Goal: Information Seeking & Learning: Learn about a topic

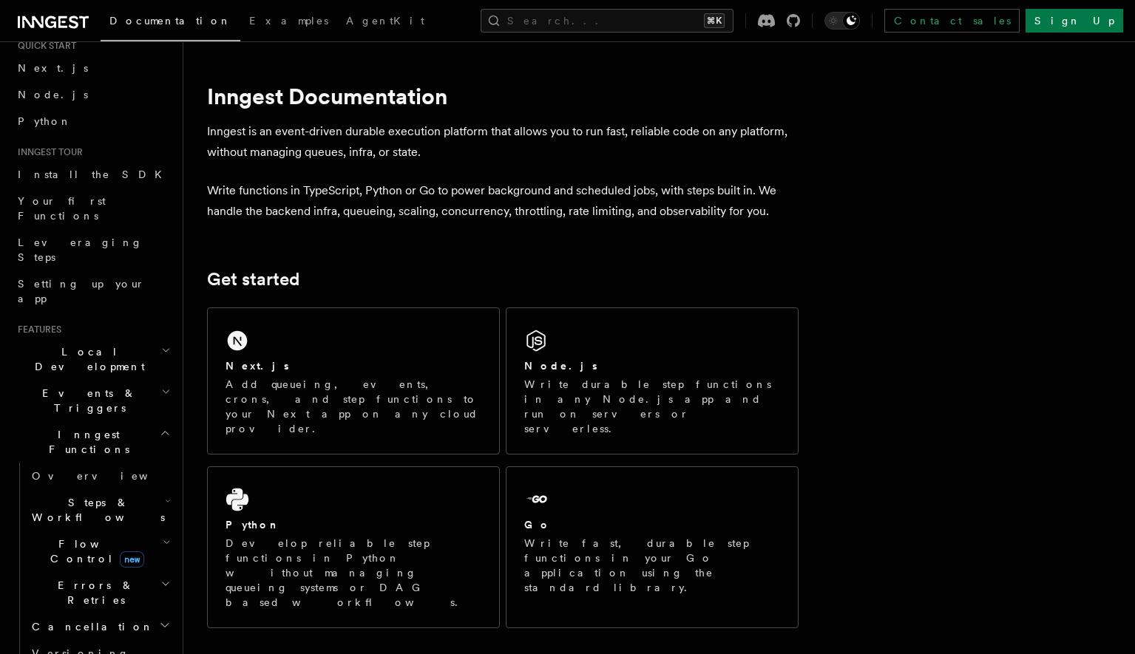
scroll to position [61, 0]
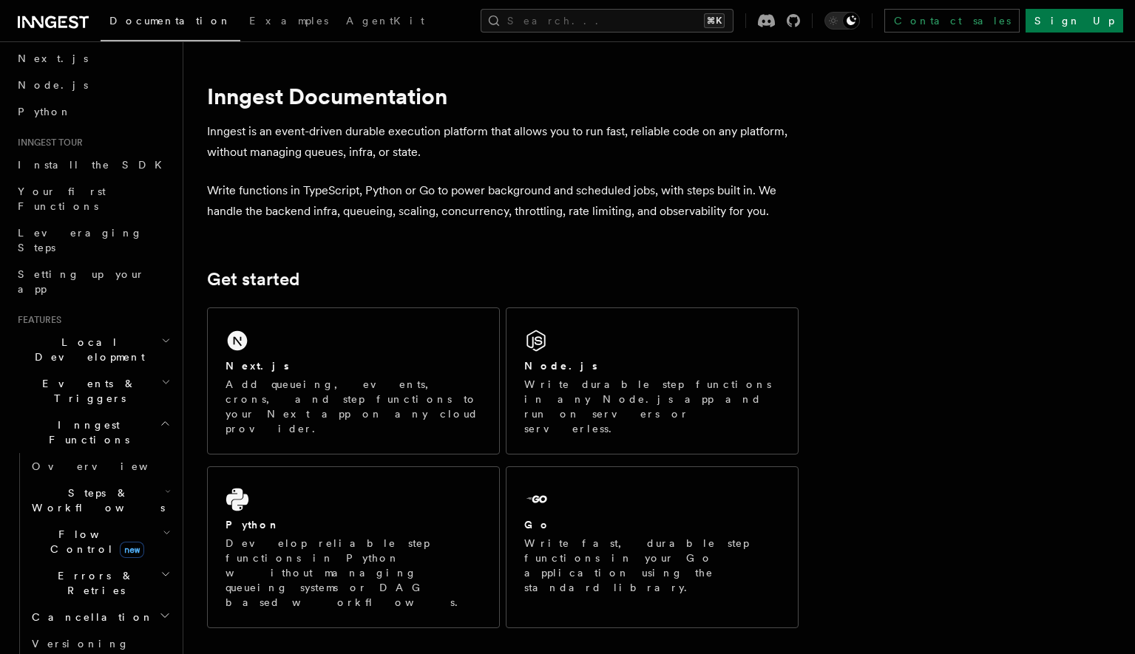
click at [152, 521] on h2 "Flow Control new" at bounding box center [100, 541] width 148 height 41
click at [107, 619] on link "Concurrency" at bounding box center [107, 632] width 134 height 27
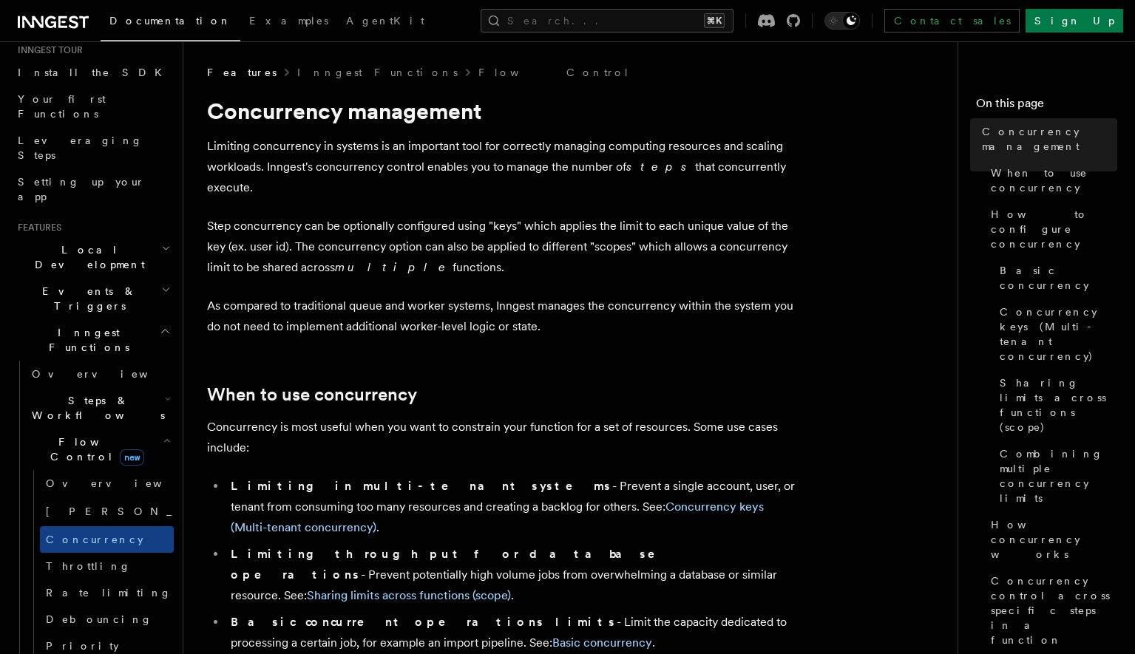
scroll to position [159, 0]
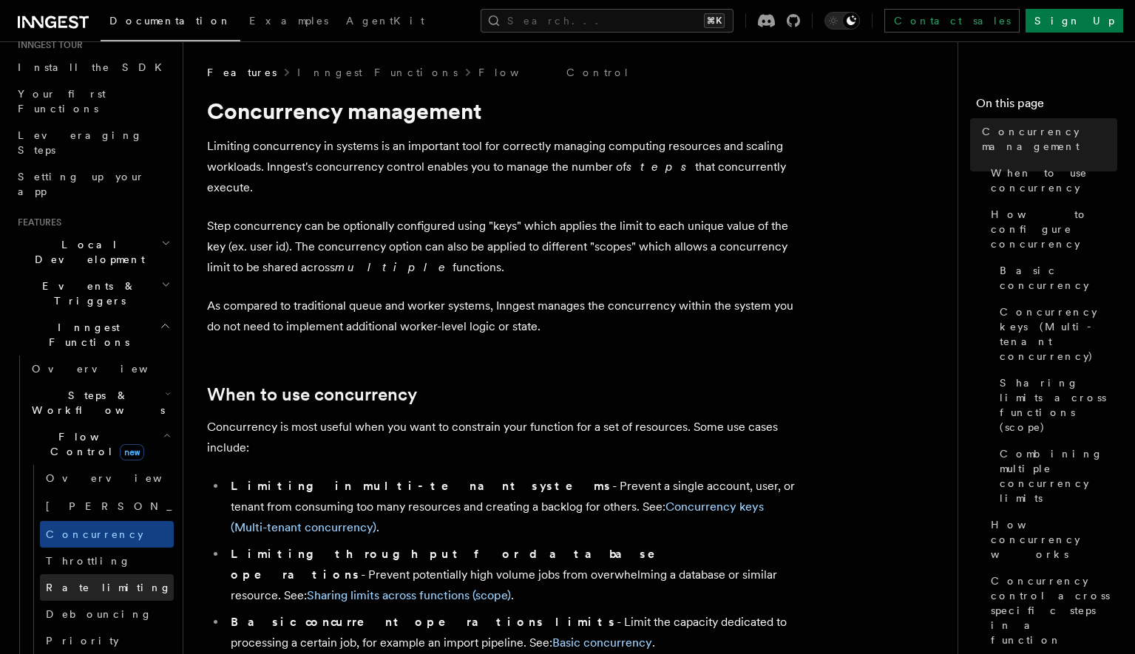
click at [114, 575] on link "Rate limiting" at bounding box center [107, 588] width 134 height 27
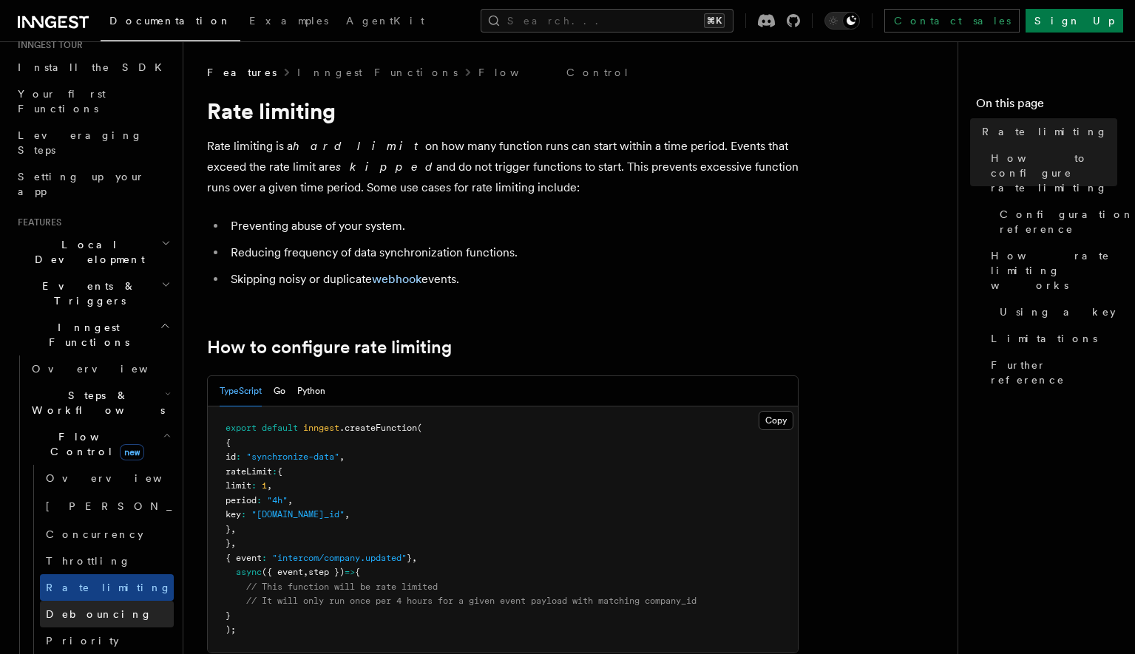
click at [111, 601] on link "Debouncing" at bounding box center [107, 614] width 134 height 27
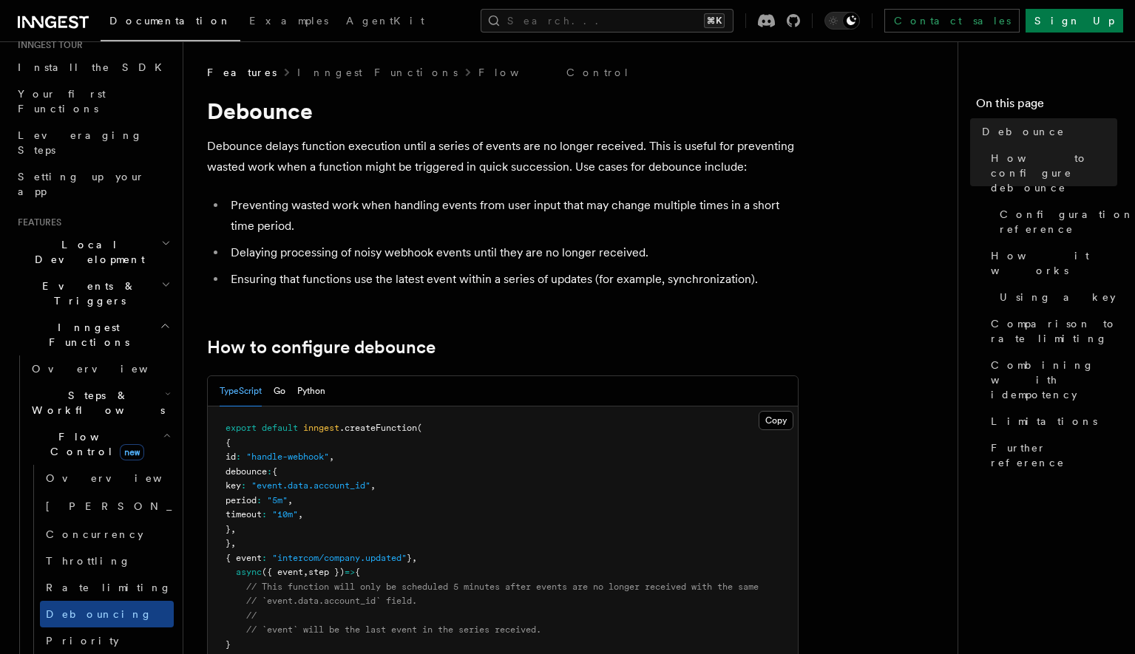
click at [126, 382] on h2 "Steps & Workflows" at bounding box center [100, 402] width 148 height 41
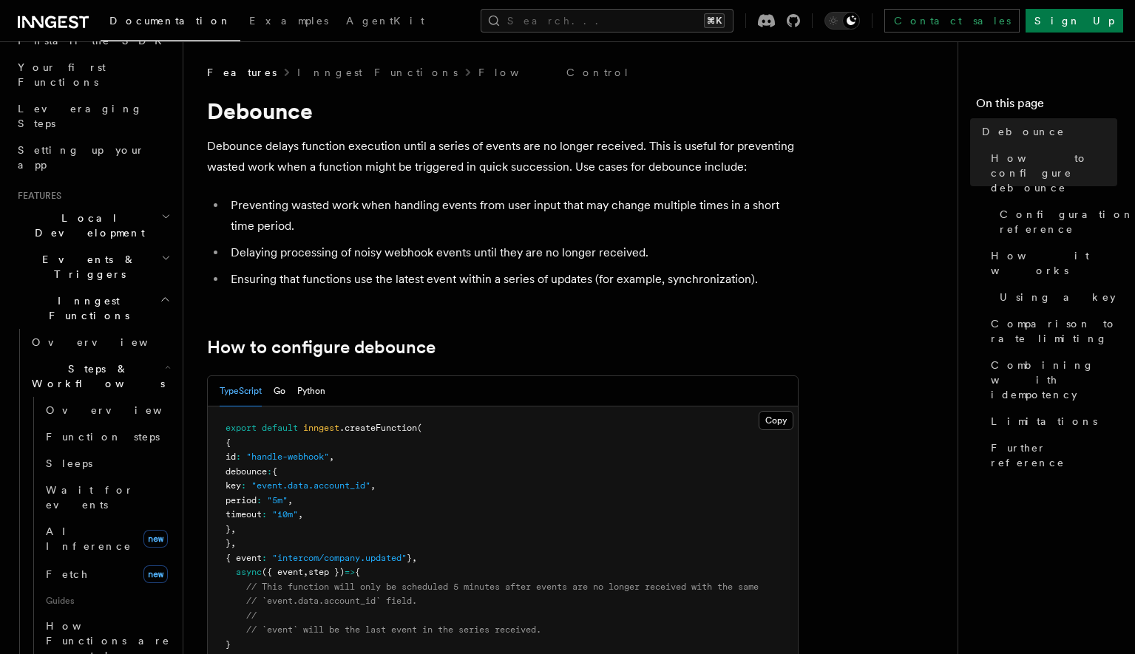
scroll to position [189, 0]
click at [78, 515] on link "AI Inference new" at bounding box center [107, 535] width 134 height 41
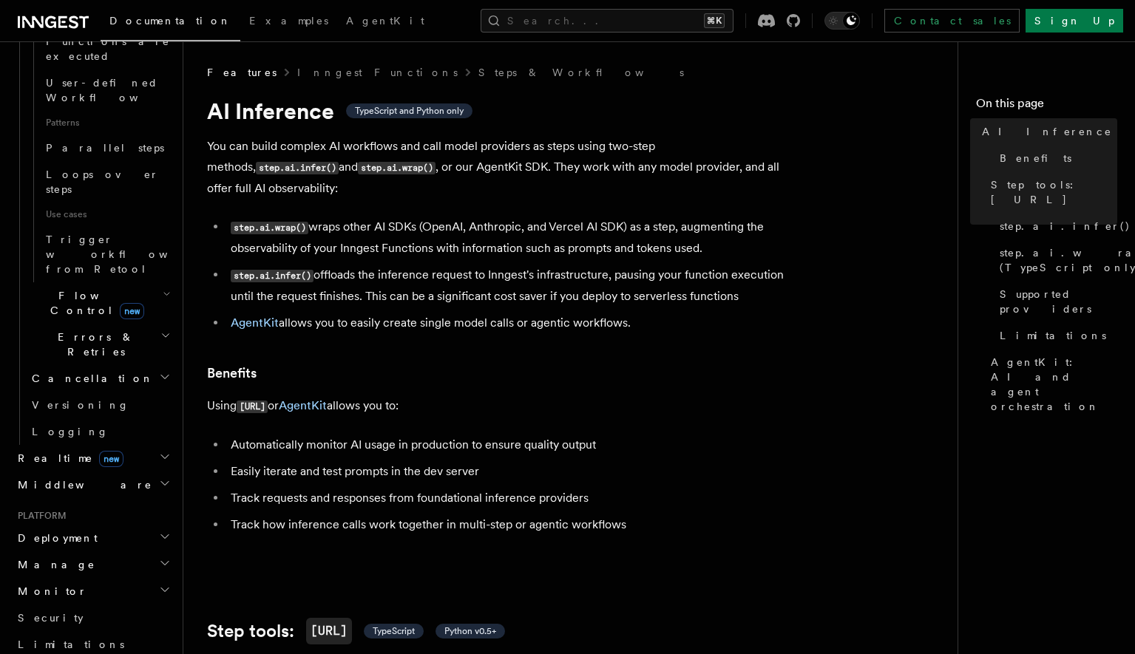
scroll to position [781, 0]
click at [95, 583] on h2 "Monitor" at bounding box center [93, 596] width 162 height 27
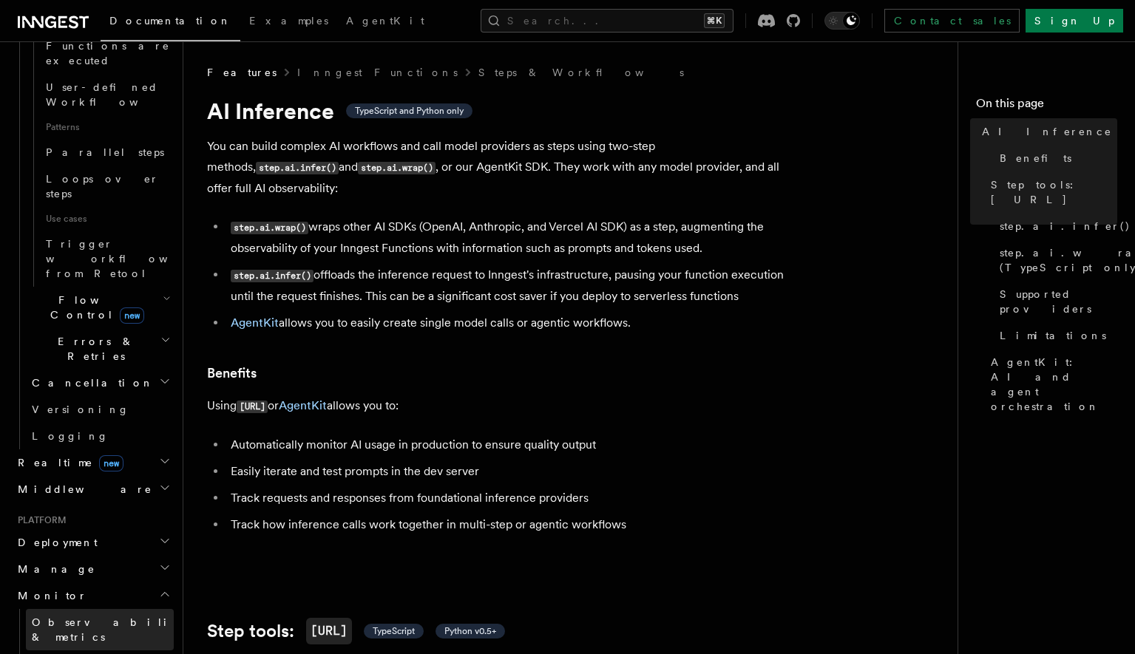
click at [126, 617] on span "Observability & metrics" at bounding box center [108, 630] width 152 height 27
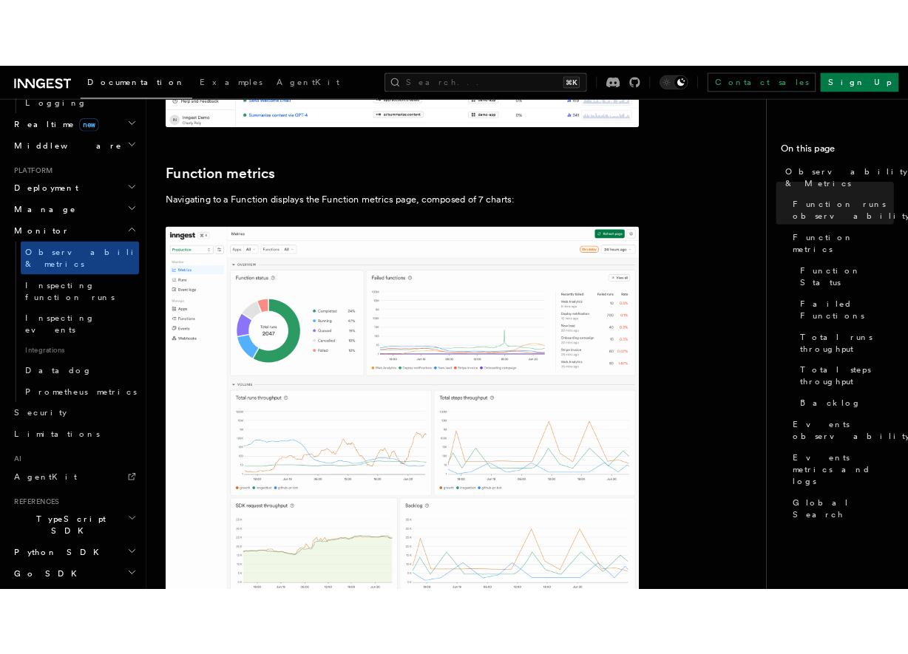
scroll to position [727, 0]
